Goal: Transaction & Acquisition: Purchase product/service

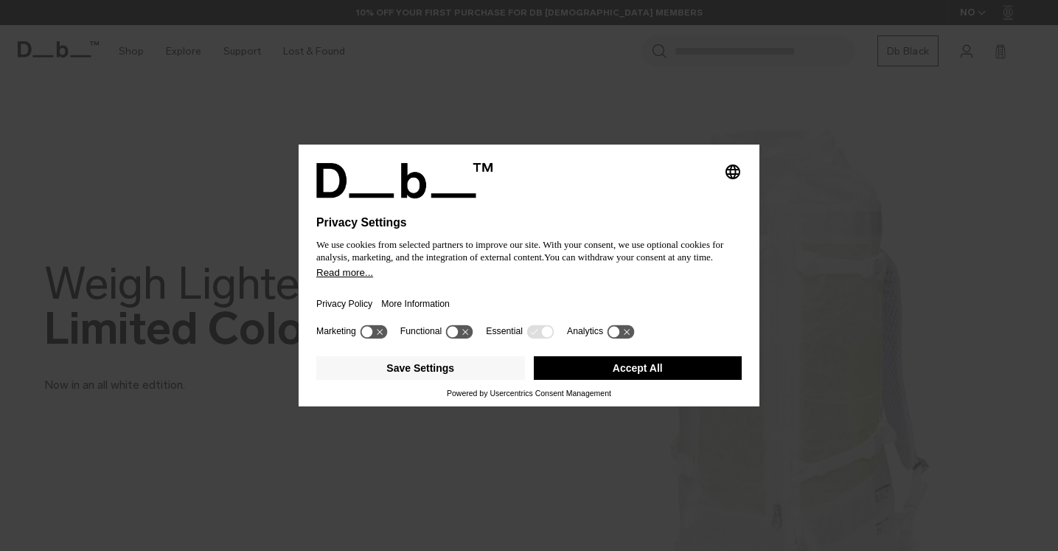
click at [673, 379] on button "Accept All" at bounding box center [638, 368] width 209 height 24
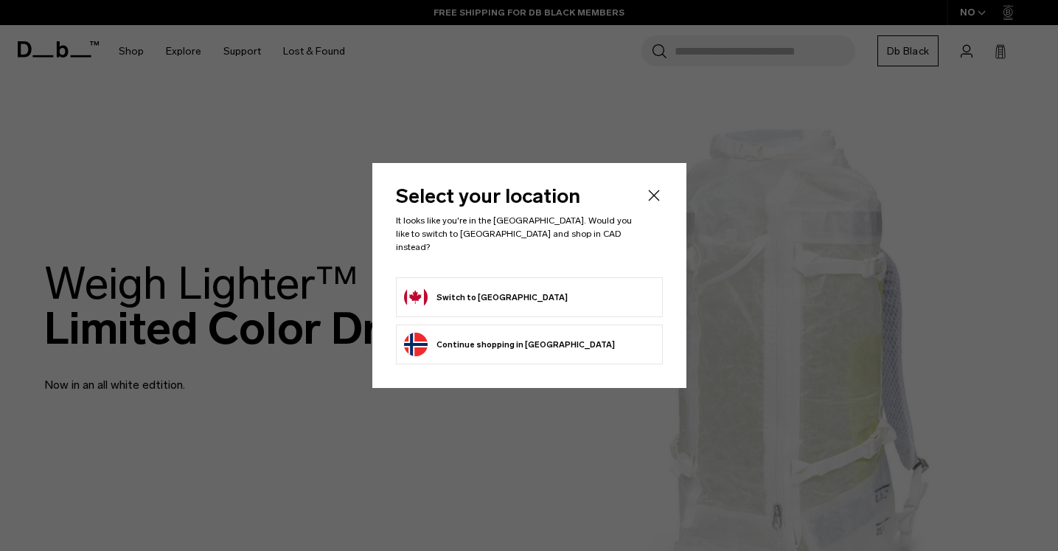
click at [494, 288] on button "Switch to [GEOGRAPHIC_DATA]" at bounding box center [486, 297] width 164 height 24
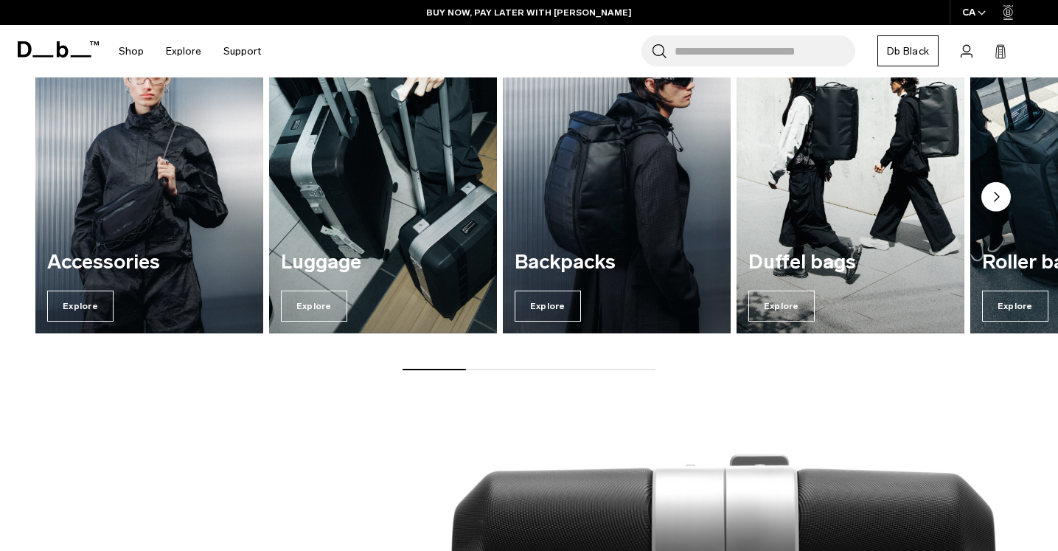
scroll to position [1121, 0]
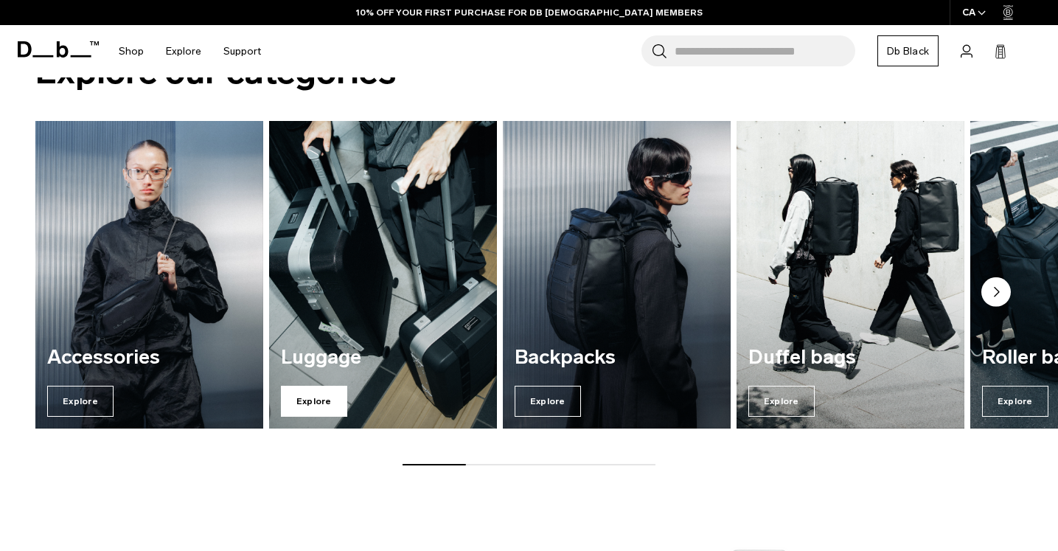
click at [309, 393] on span "Explore" at bounding box center [314, 401] width 66 height 31
